Goal: Task Accomplishment & Management: Manage account settings

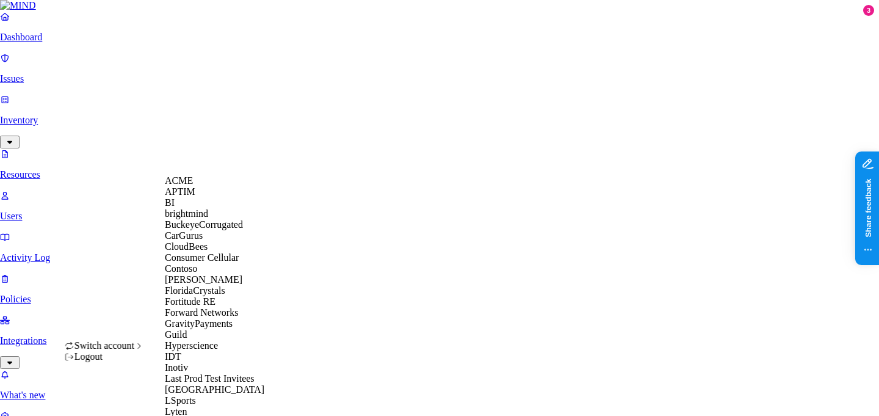
scroll to position [424, 0]
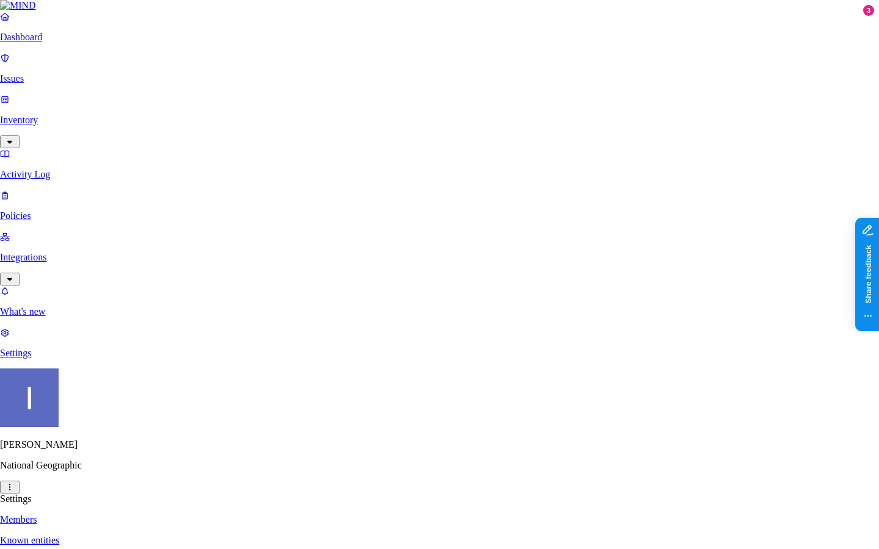
type input "[EMAIL_ADDRESS][DOMAIN_NAME]"
